Goal: Information Seeking & Learning: Understand process/instructions

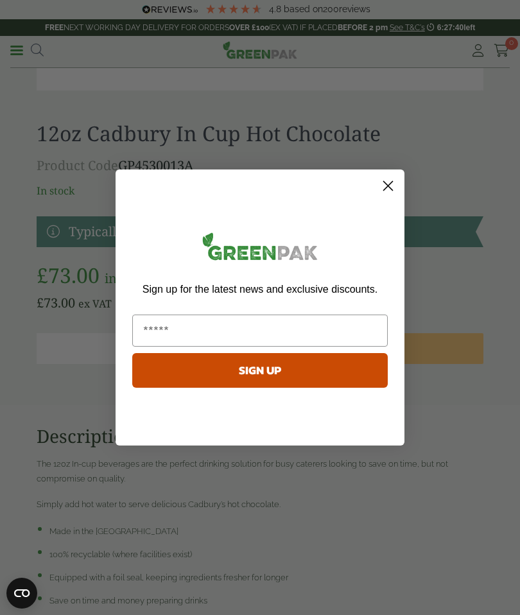
scroll to position [611, 0]
click at [390, 191] on icon "Close dialog" at bounding box center [388, 186] width 9 height 9
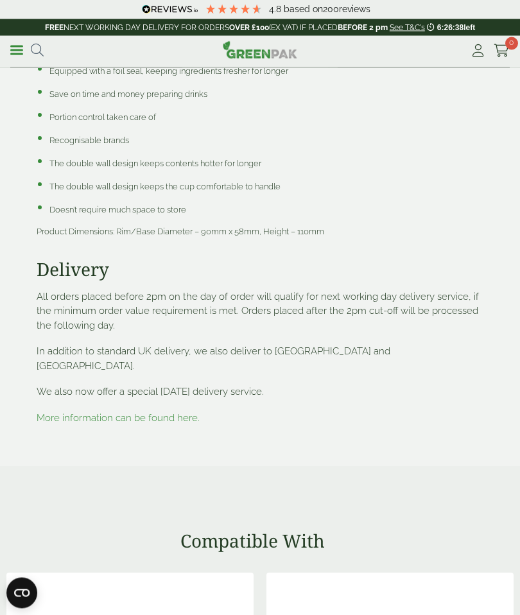
scroll to position [1118, 0]
click at [164, 412] on link "More information can be found here." at bounding box center [118, 418] width 163 height 12
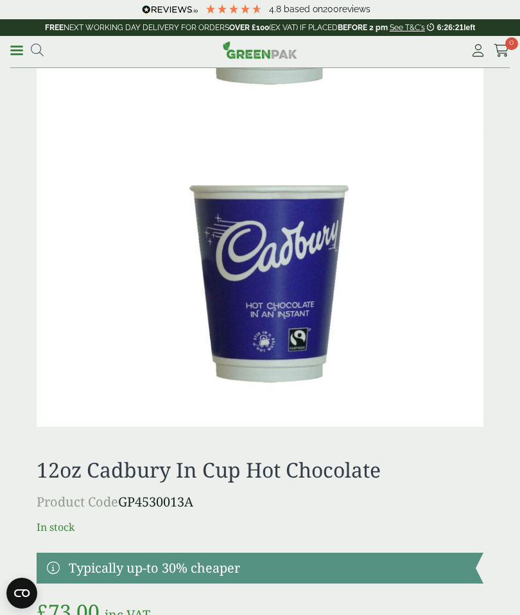
scroll to position [275, 0]
click at [442, 434] on div "£" at bounding box center [260, 277] width 462 height 890
click at [424, 558] on link at bounding box center [260, 568] width 447 height 31
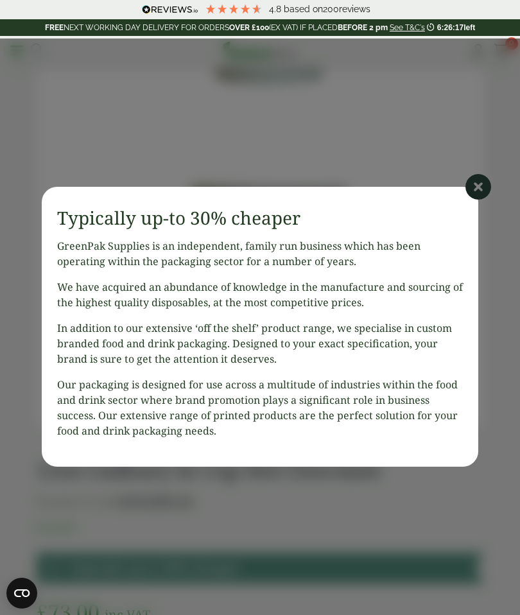
click at [452, 418] on p "Our packaging is designed for use across a multitude of industries within the f…" at bounding box center [260, 408] width 406 height 62
click at [486, 192] on icon at bounding box center [478, 187] width 26 height 26
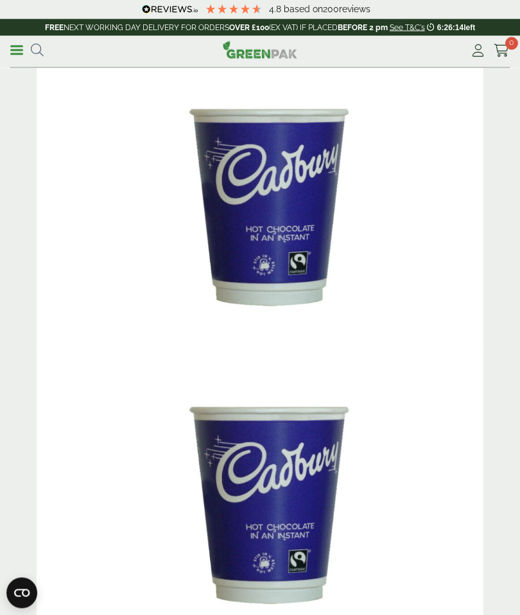
scroll to position [0, 0]
